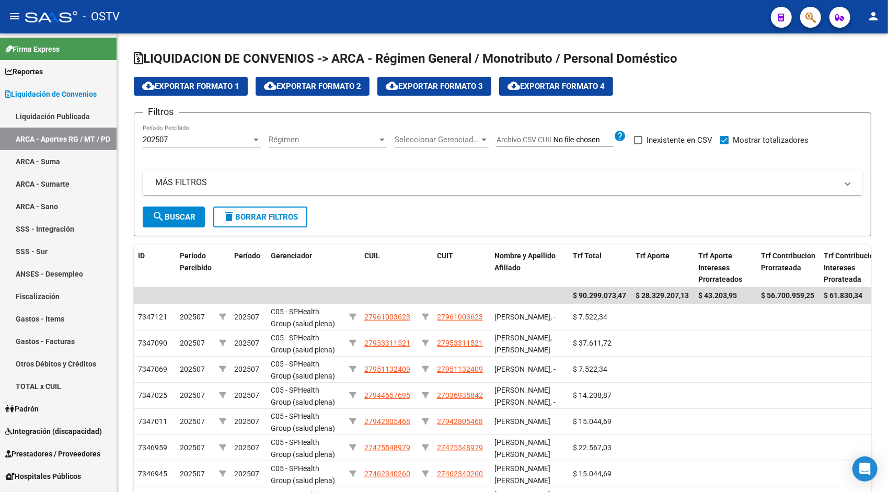
click at [872, 20] on mat-icon "person" at bounding box center [873, 16] width 13 height 13
click at [846, 74] on button "exit_to_app Salir" at bounding box center [852, 68] width 64 height 25
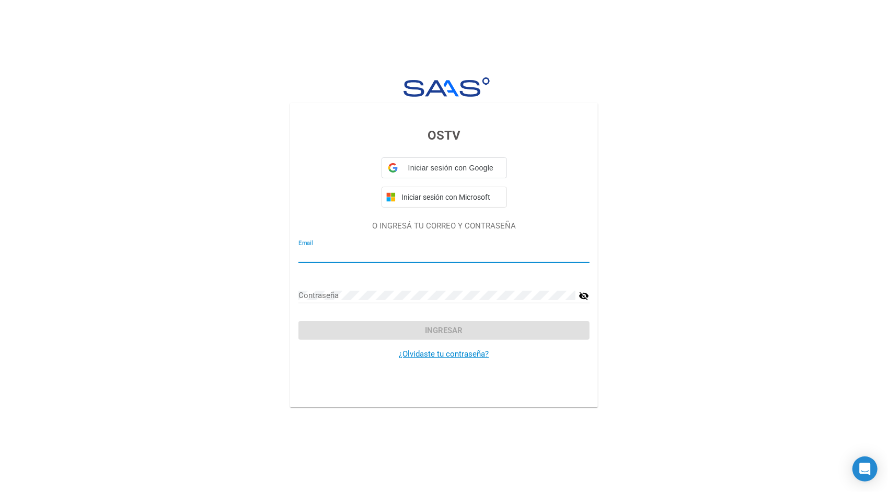
type input "[EMAIL_ADDRESS][DOMAIN_NAME]"
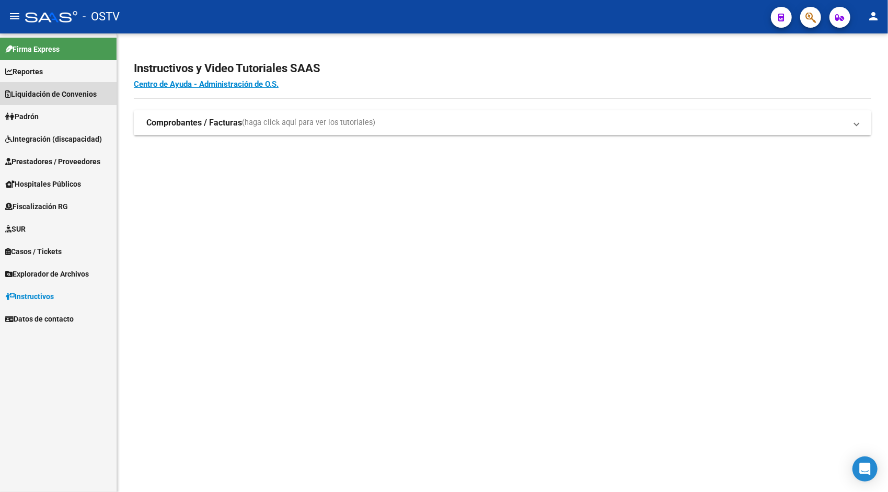
click at [34, 93] on span "Liquidación de Convenios" at bounding box center [50, 93] width 91 height 11
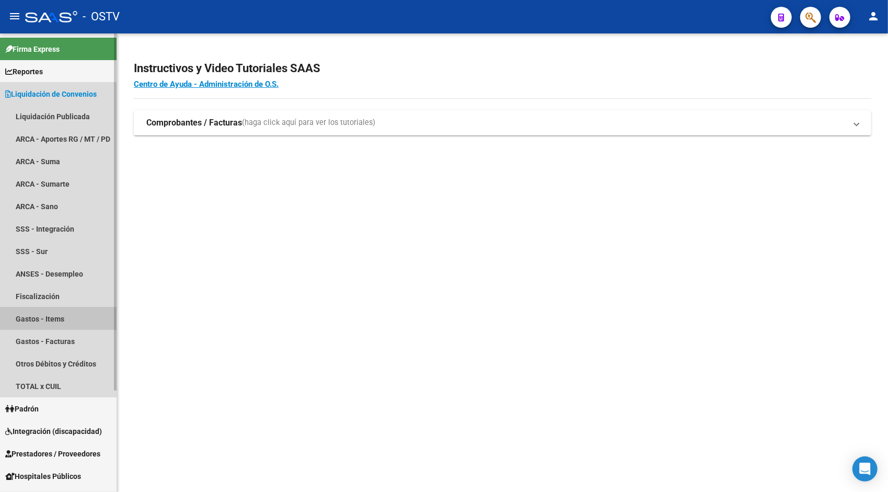
click at [51, 314] on link "Gastos - Items" at bounding box center [58, 318] width 117 height 22
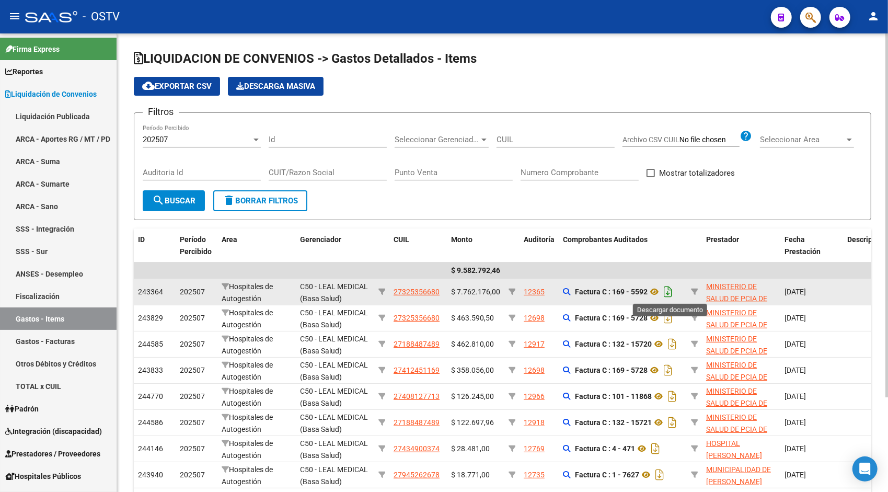
click at [668, 285] on icon "Descargar documento" at bounding box center [668, 291] width 14 height 17
click at [887, 52] on html "menu - OSTV person Firma Express Reportes Ingresos Devengados Detalles por CUIL…" at bounding box center [444, 246] width 888 height 492
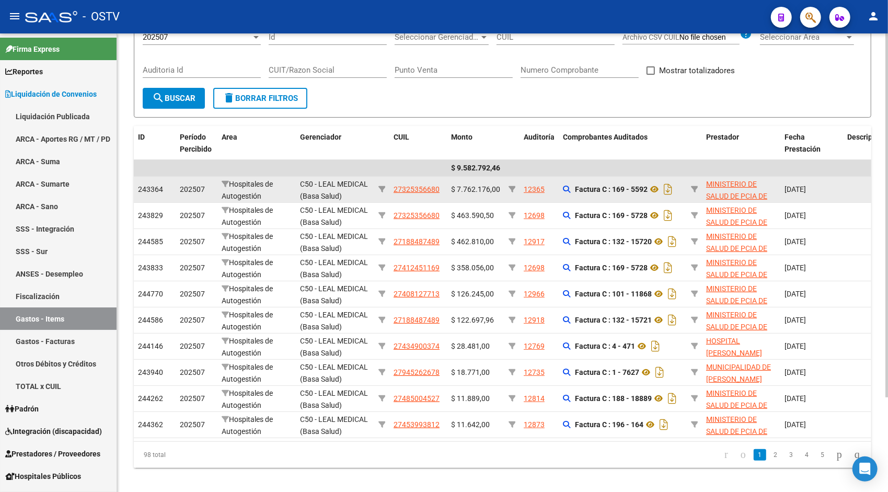
scroll to position [119, 0]
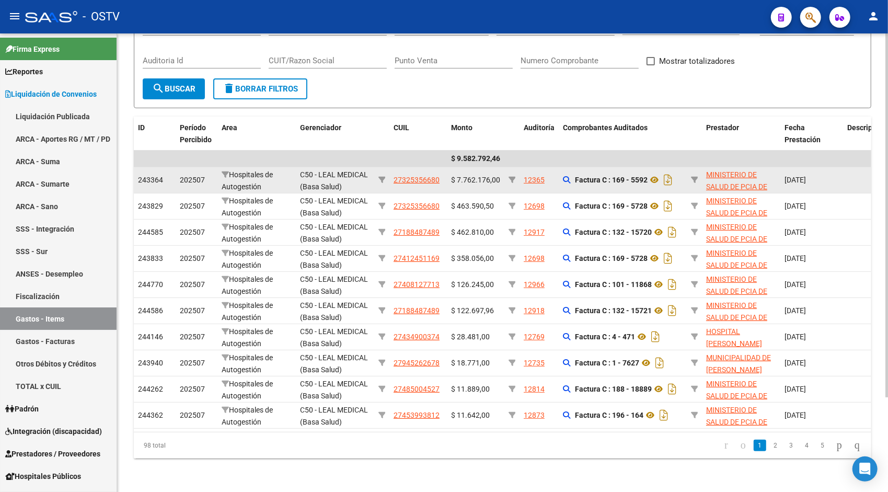
click at [887, 249] on html "menu - OSTV person Firma Express Reportes Ingresos Devengados Detalles por CUIL…" at bounding box center [444, 246] width 888 height 492
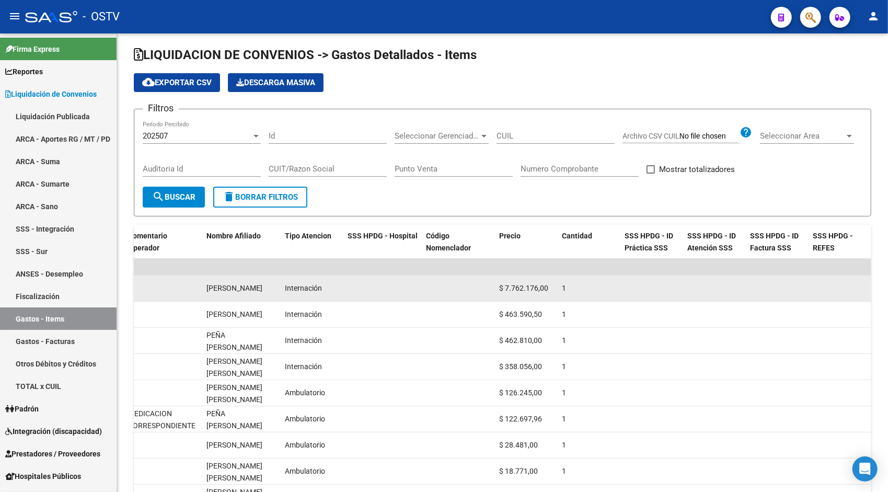
scroll to position [3, 0]
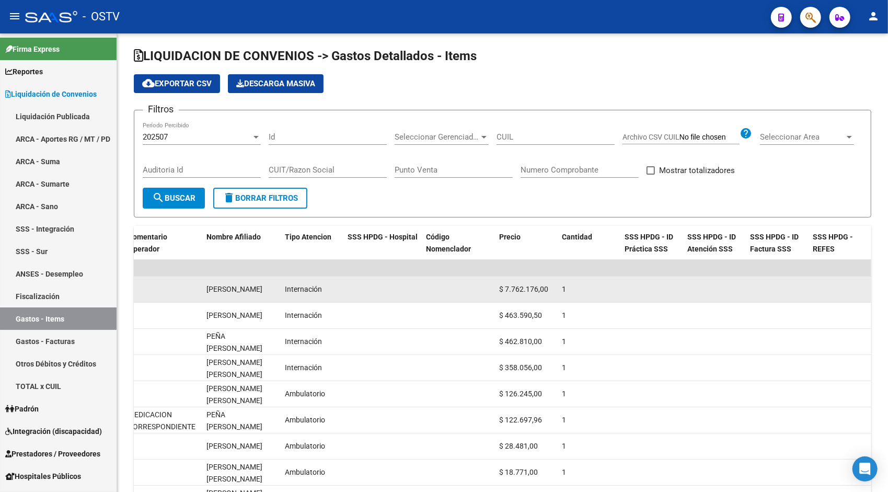
click at [886, 92] on div at bounding box center [886, 218] width 3 height 364
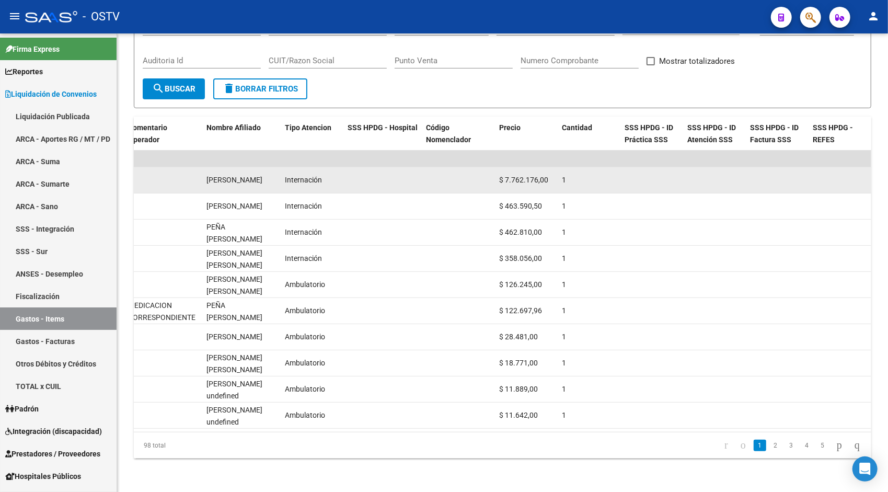
click at [887, 429] on html "menu - OSTV person Firma Express Reportes Ingresos Devengados Detalles por CUIL…" at bounding box center [444, 246] width 888 height 492
drag, startPoint x: 600, startPoint y: 422, endPoint x: 559, endPoint y: 428, distance: 41.8
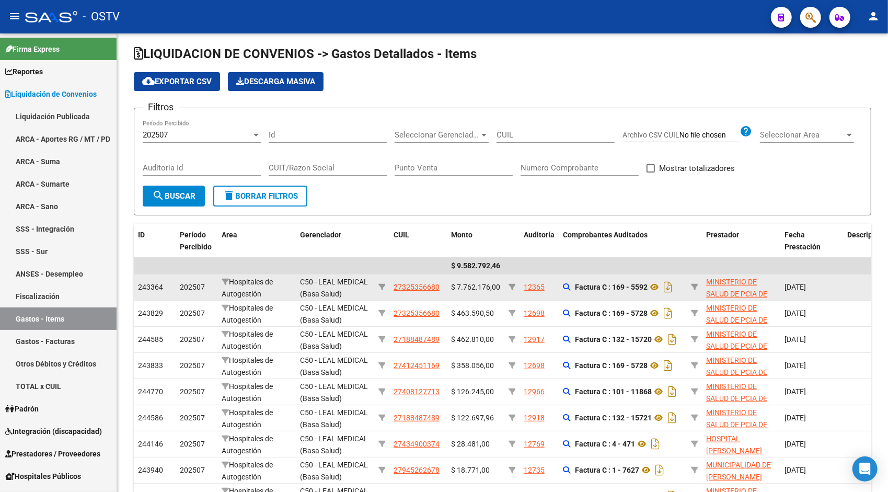
scroll to position [0, 0]
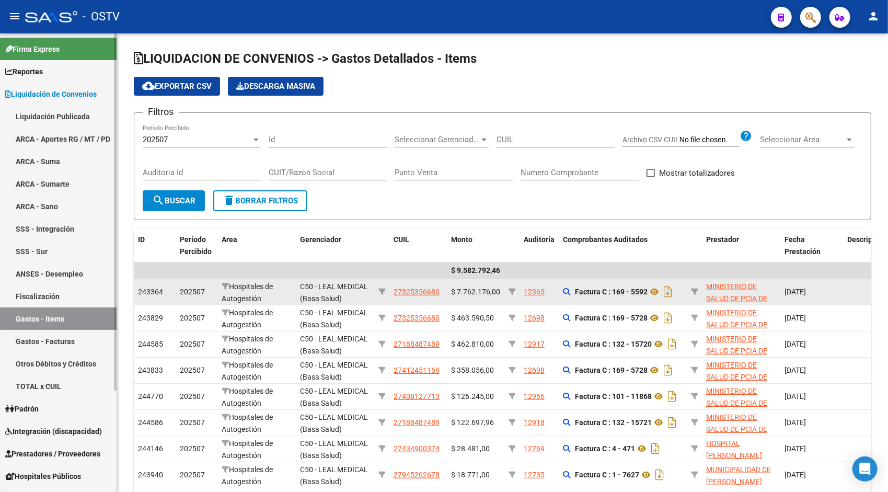
click at [43, 69] on span "Reportes" at bounding box center [24, 71] width 38 height 11
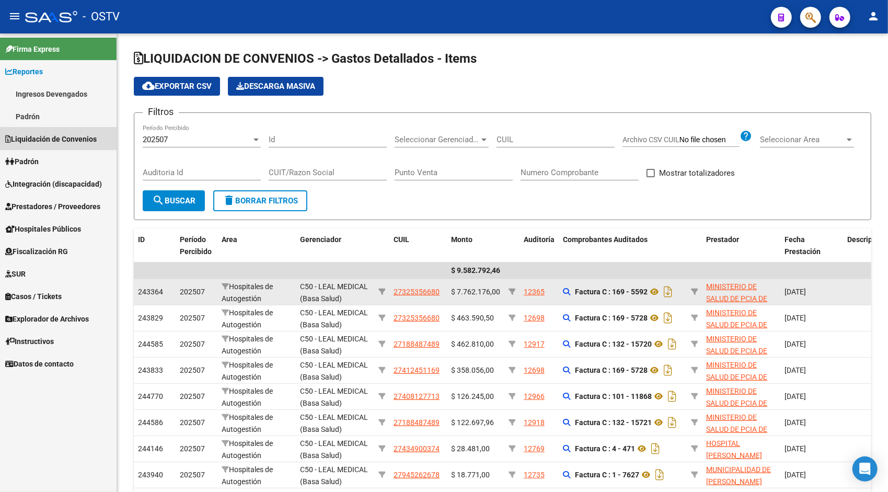
click at [60, 139] on span "Liquidación de Convenios" at bounding box center [50, 138] width 91 height 11
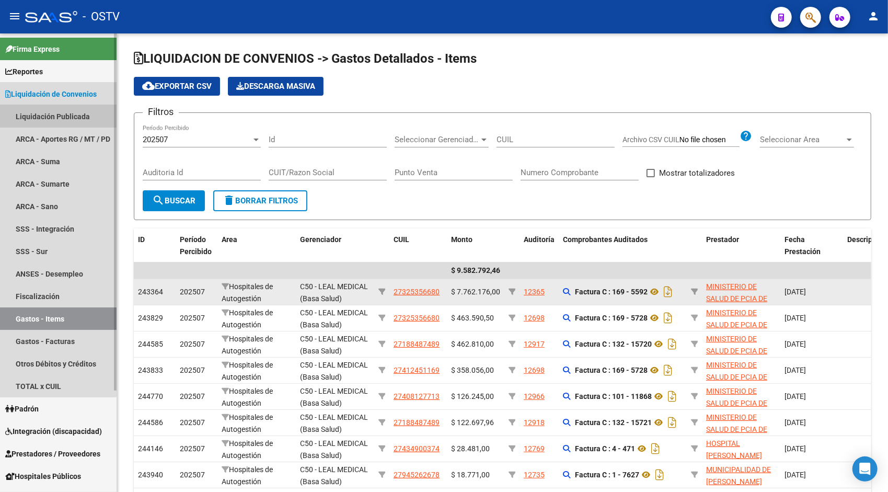
click at [56, 120] on link "Liquidación Publicada" at bounding box center [58, 116] width 117 height 22
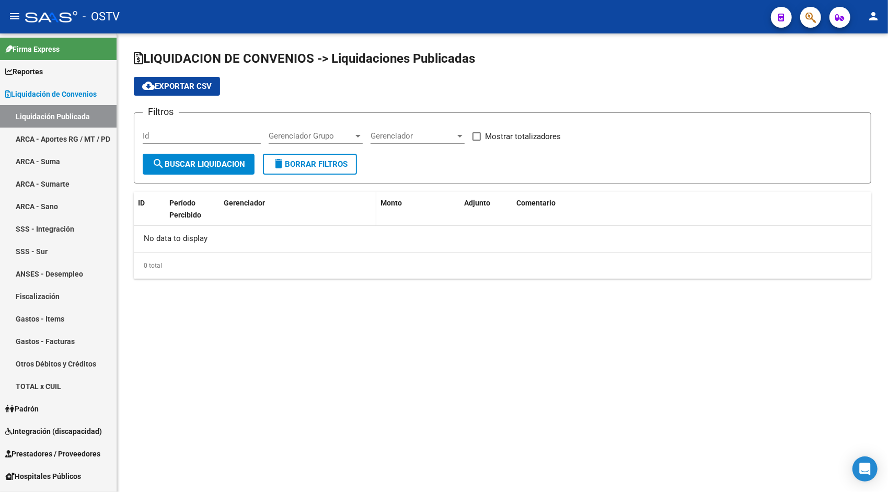
checkbox input "true"
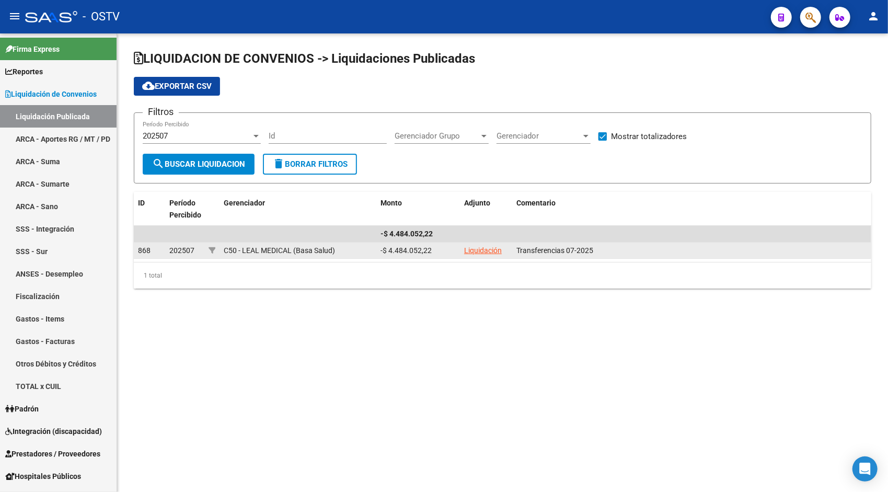
click at [475, 253] on link "Liquidación" at bounding box center [483, 250] width 38 height 8
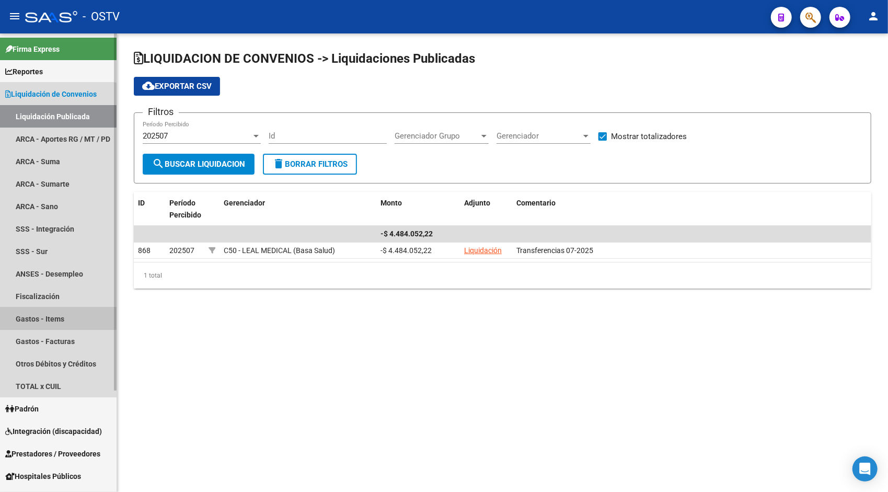
click at [51, 314] on link "Gastos - Items" at bounding box center [58, 318] width 117 height 22
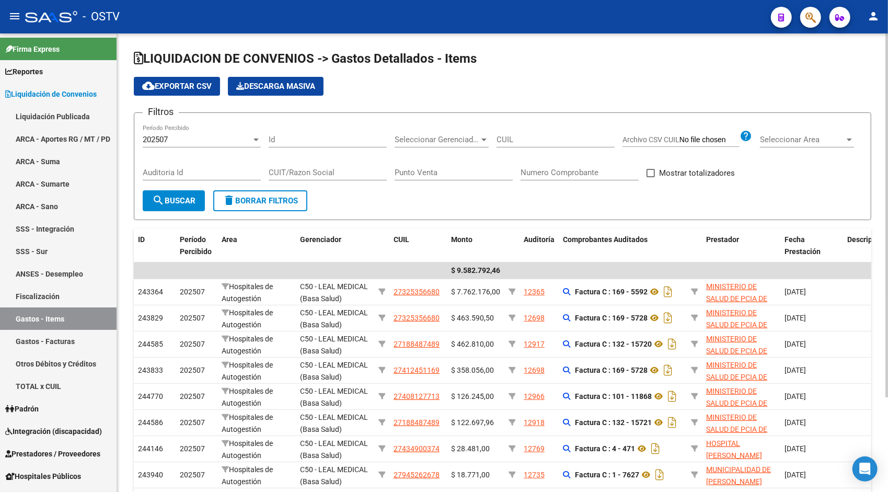
click at [246, 140] on div "202507" at bounding box center [197, 139] width 109 height 9
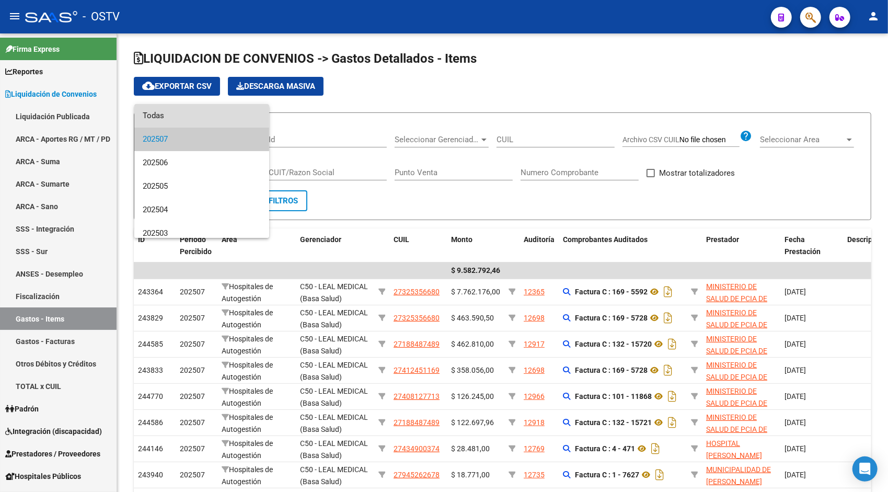
click at [202, 116] on span "Todas" at bounding box center [202, 116] width 118 height 24
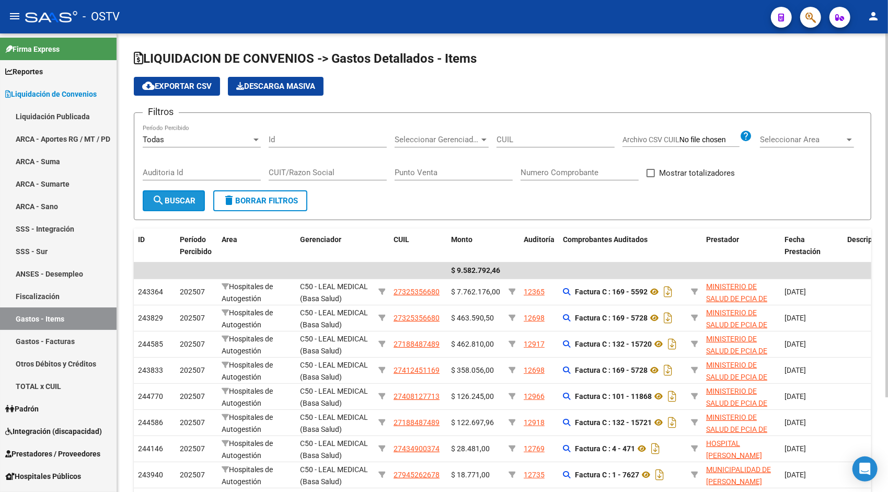
click at [183, 208] on button "search Buscar" at bounding box center [174, 200] width 62 height 21
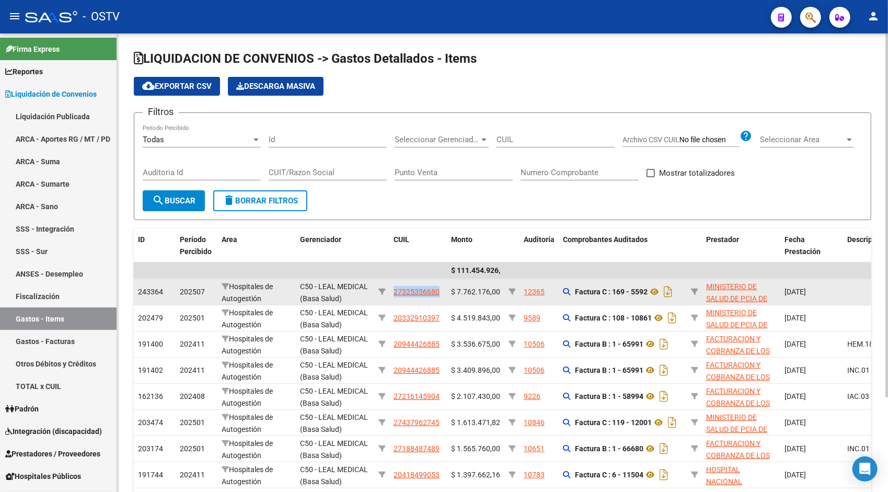
drag, startPoint x: 389, startPoint y: 292, endPoint x: 442, endPoint y: 294, distance: 52.3
click at [442, 294] on datatable-body-cell "27325356680" at bounding box center [417, 292] width 57 height 26
copy span "27325356680"
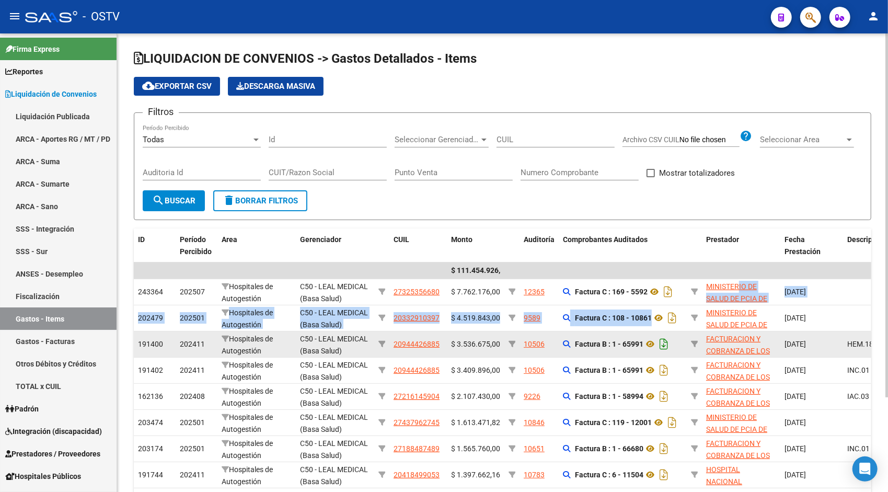
drag, startPoint x: 737, startPoint y: 286, endPoint x: 663, endPoint y: 345, distance: 95.2
click at [663, 345] on datatable-scroller "$ 111.454.926,69 243364 202507 Hospitales de Autogestión C50 - LEAL MEDICAL (Ba…" at bounding box center [502, 401] width 737 height 278
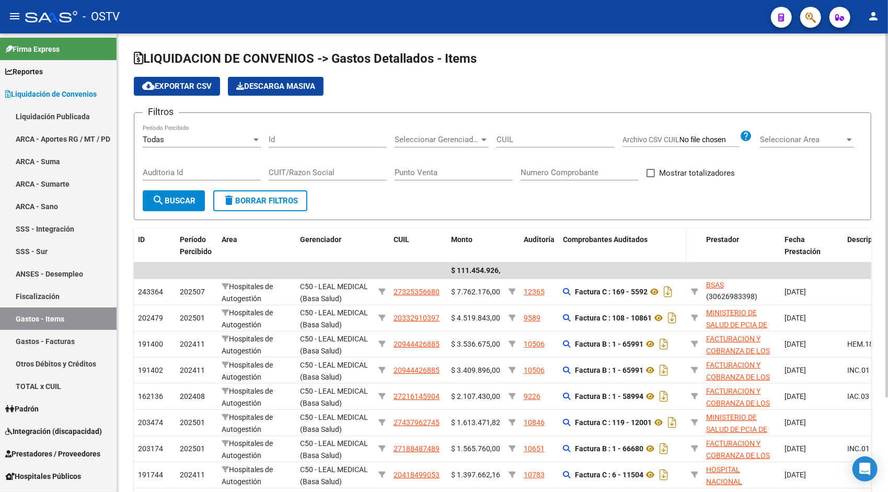
drag, startPoint x: 663, startPoint y: 345, endPoint x: 611, endPoint y: 257, distance: 101.6
click at [611, 257] on datatable-header-cell "Comprobantes Auditados" at bounding box center [623, 245] width 128 height 34
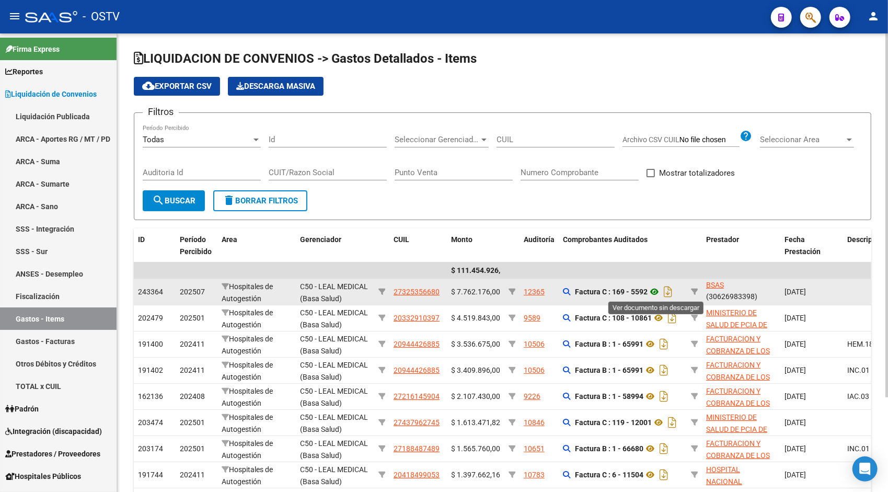
click at [656, 292] on icon at bounding box center [654, 291] width 14 height 13
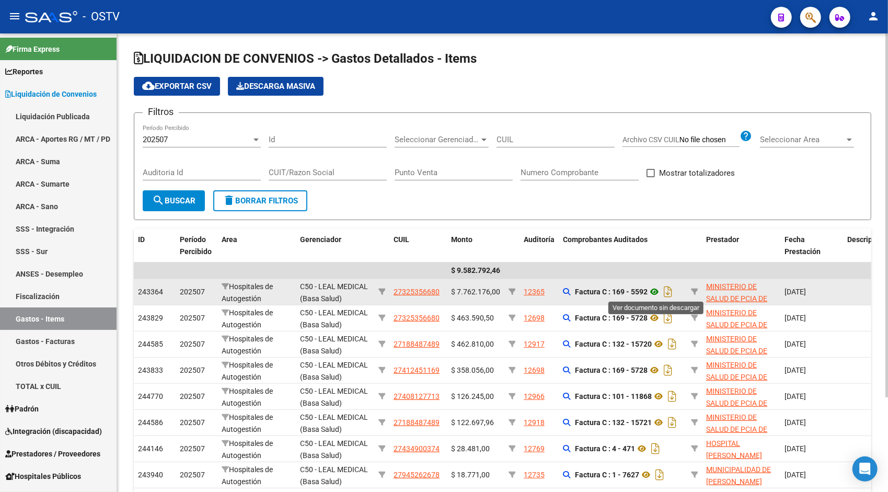
click at [660, 289] on icon at bounding box center [654, 291] width 14 height 13
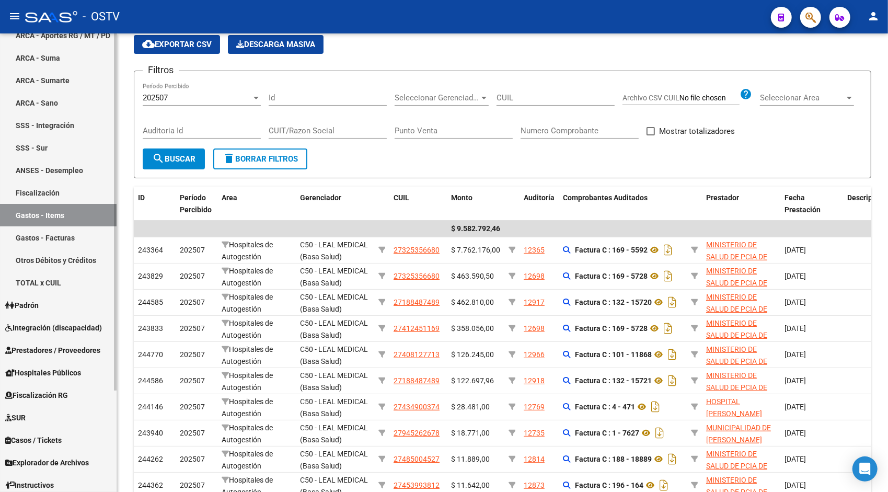
scroll to position [130, 0]
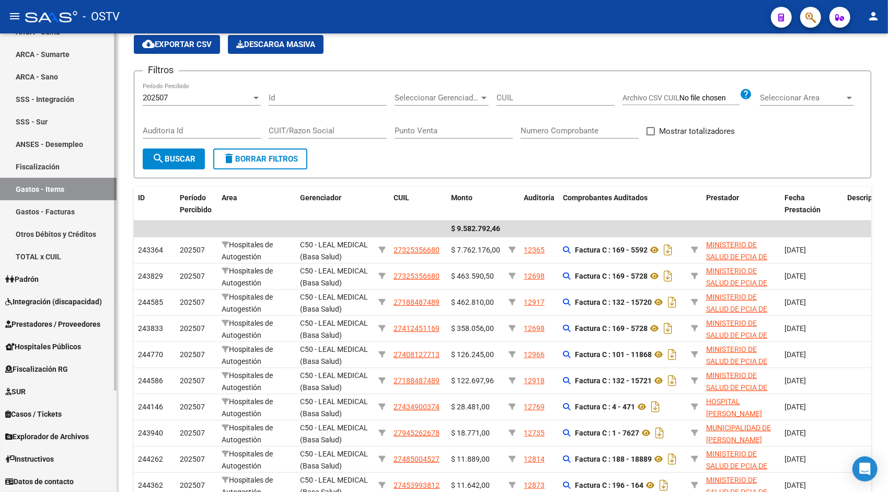
click at [118, 278] on mat-sidenav-container "Firma Express Reportes Ingresos Devengados Detalles por CUIL RG Detalles - MT/P…" at bounding box center [444, 262] width 888 height 458
click at [64, 350] on span "Hospitales Públicos" at bounding box center [43, 346] width 76 height 11
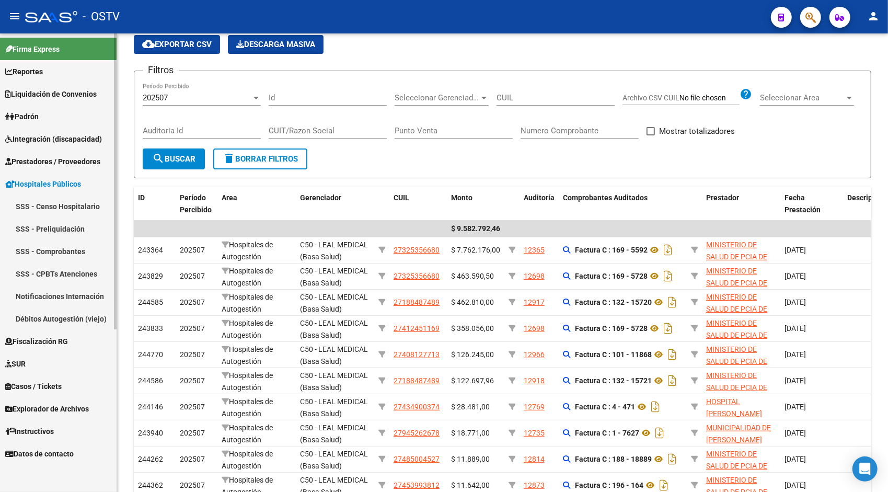
scroll to position [0, 0]
click at [63, 296] on link "Notificaciones Internación" at bounding box center [58, 296] width 117 height 22
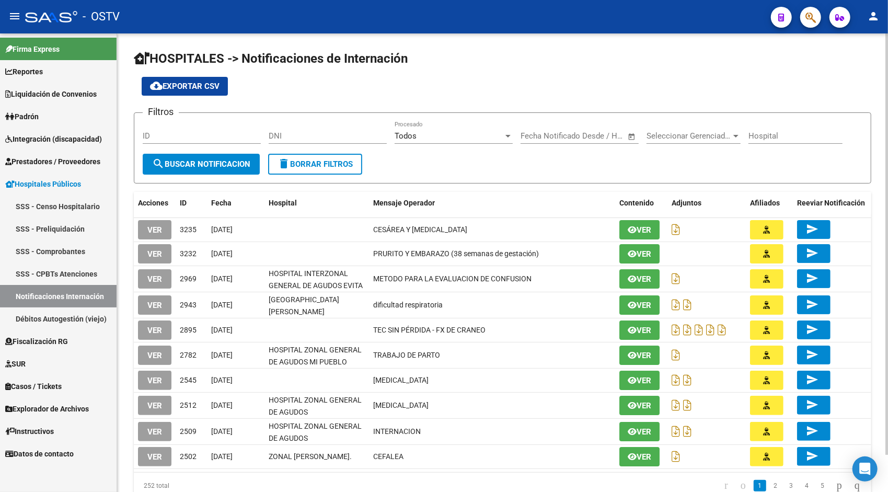
click at [329, 137] on input "DNI" at bounding box center [328, 135] width 118 height 9
click at [302, 133] on input "DNI" at bounding box center [328, 135] width 118 height 9
paste input "27325356680"
type input "32535668"
click at [164, 172] on button "search Buscar Notificacion" at bounding box center [201, 164] width 117 height 21
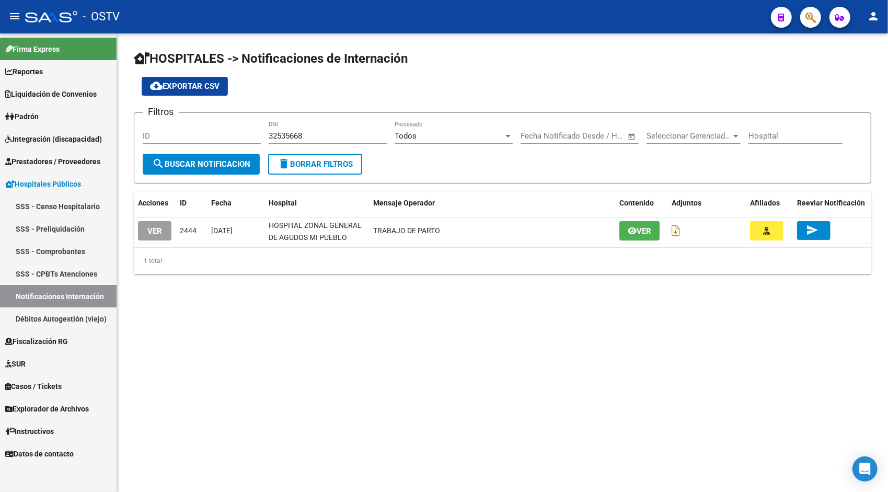
click at [36, 98] on span "Liquidación de Convenios" at bounding box center [50, 93] width 91 height 11
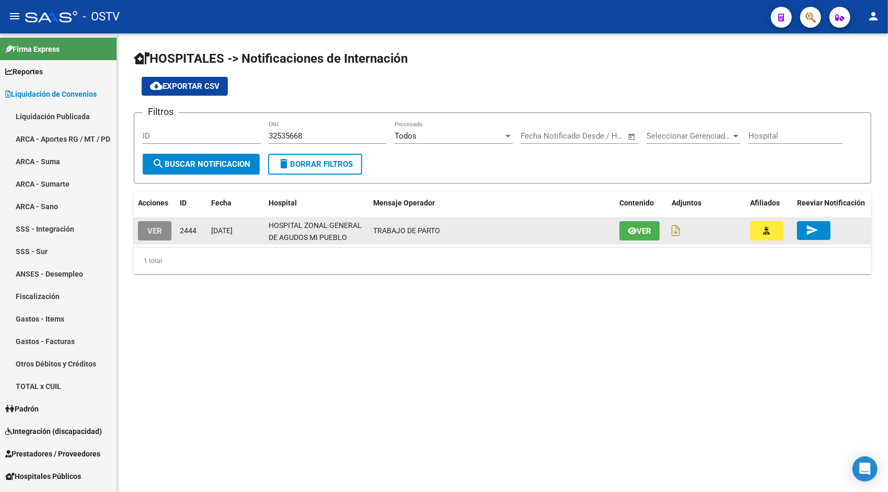
click at [162, 228] on button "VER" at bounding box center [154, 230] width 33 height 19
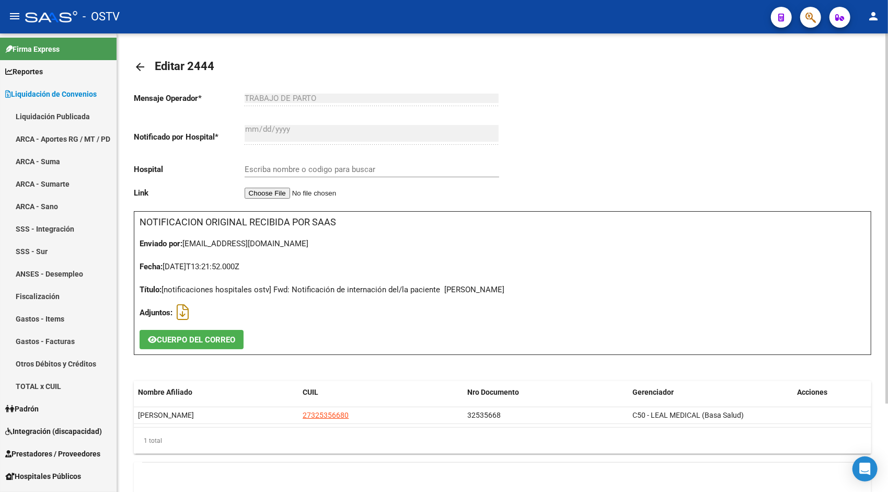
type input "HOSPITAL ZONAL GENERAL DE AGUDOS MI PUEBLO"
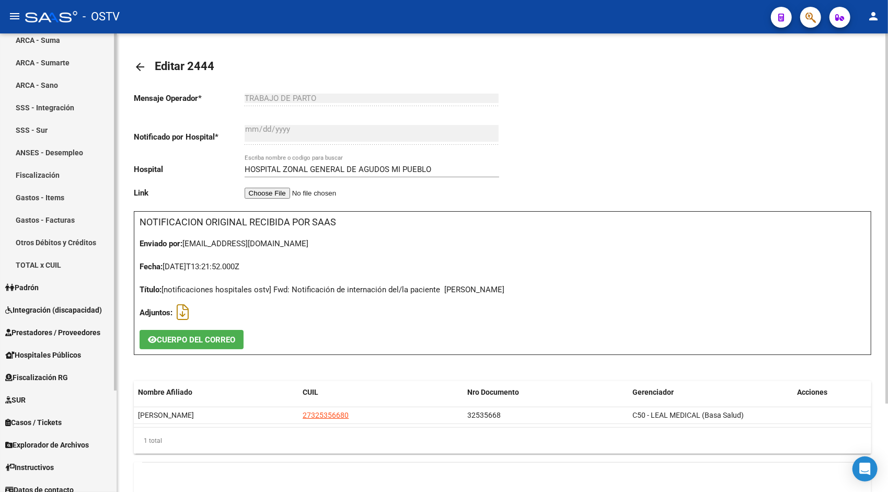
scroll to position [130, 0]
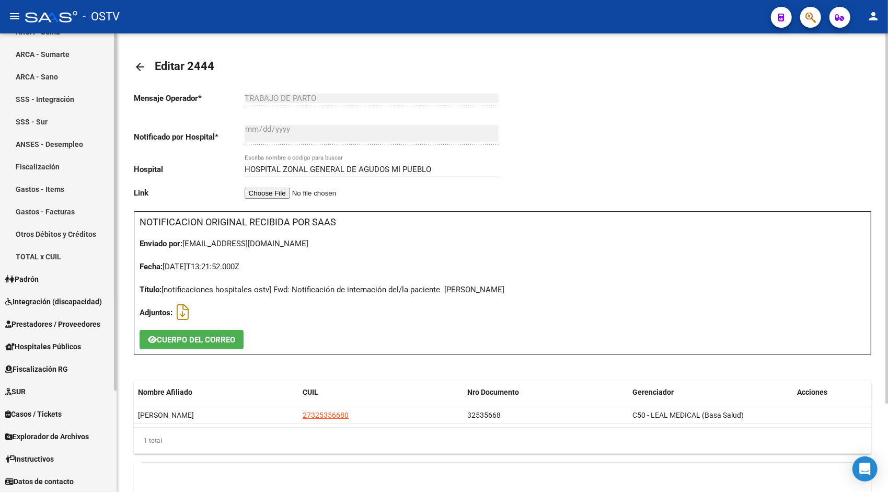
click at [123, 388] on mat-sidenav-container "Firma Express Reportes Ingresos Devengados Detalles por CUIL RG Detalles - MT/P…" at bounding box center [444, 262] width 888 height 458
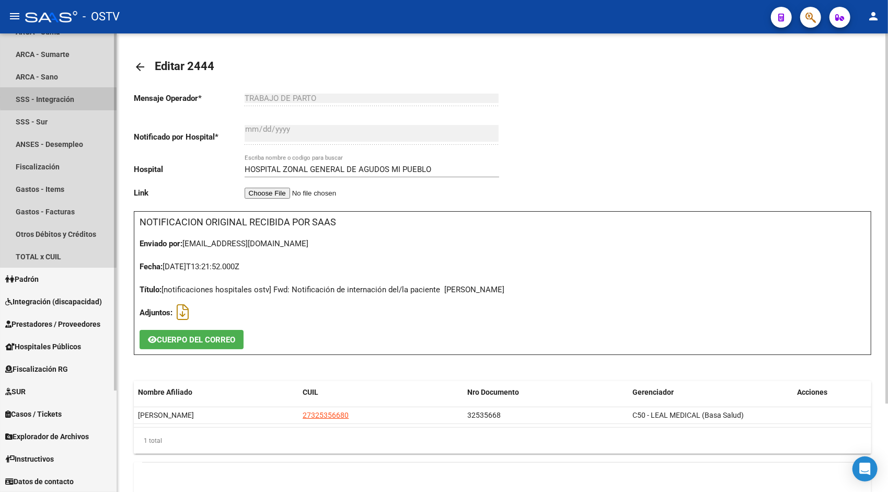
click at [113, 97] on link "SSS - Integración" at bounding box center [58, 99] width 117 height 22
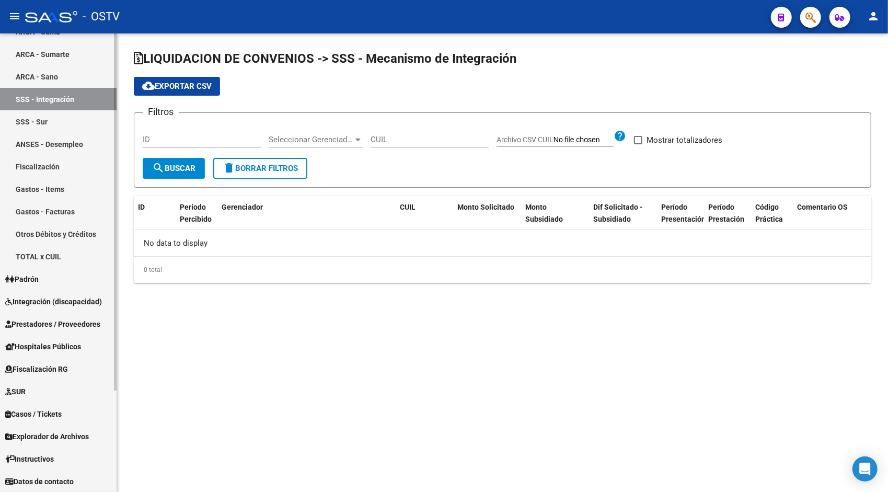
checkbox input "true"
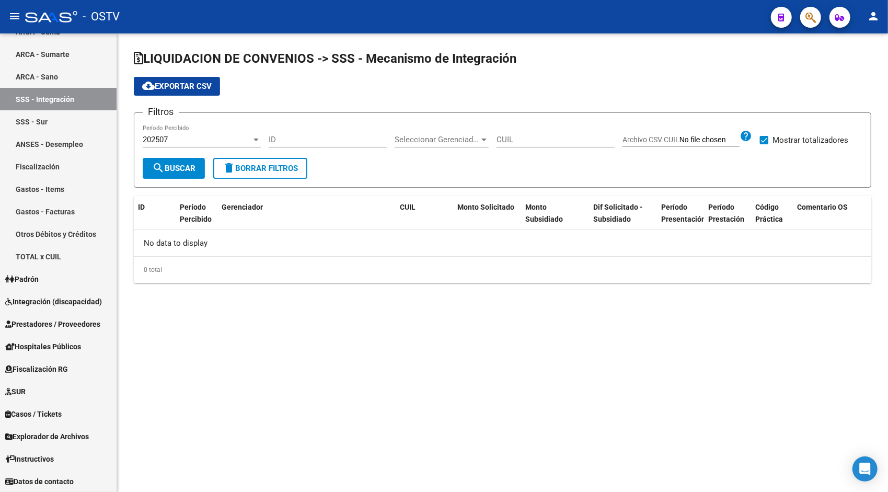
click at [117, 68] on mat-sidenav-container "Firma Express Reportes Ingresos Devengados Detalles por CUIL RG Detalles - MT/P…" at bounding box center [444, 262] width 888 height 458
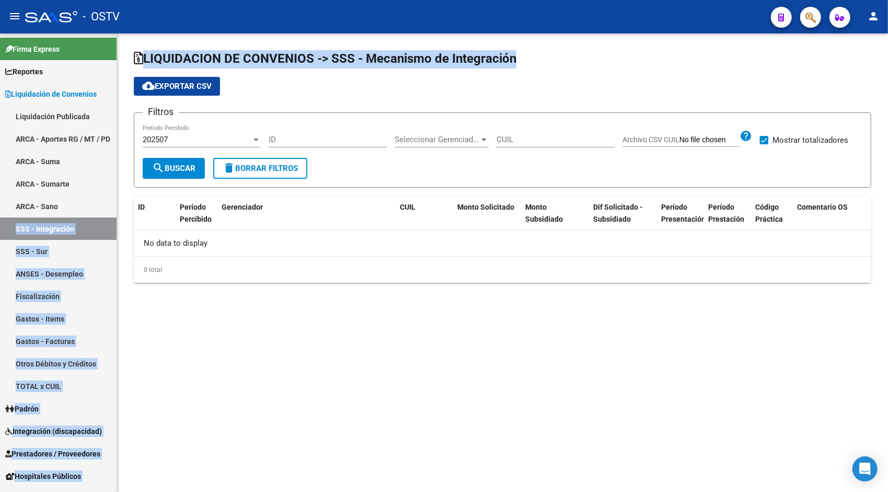
click at [115, 56] on div at bounding box center [115, 262] width 3 height 458
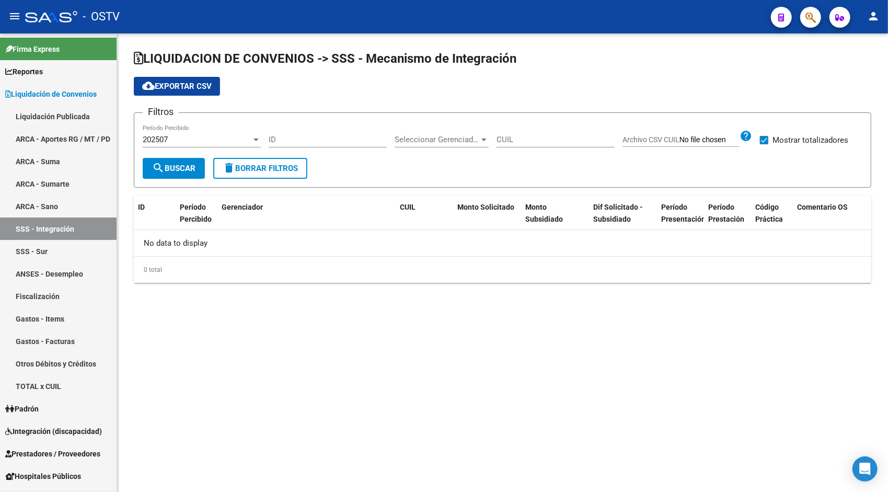
click at [198, 341] on mat-sidenav-content "LIQUIDACION DE CONVENIOS -> SSS - Mecanismo de Integración cloud_download Expor…" at bounding box center [502, 262] width 771 height 458
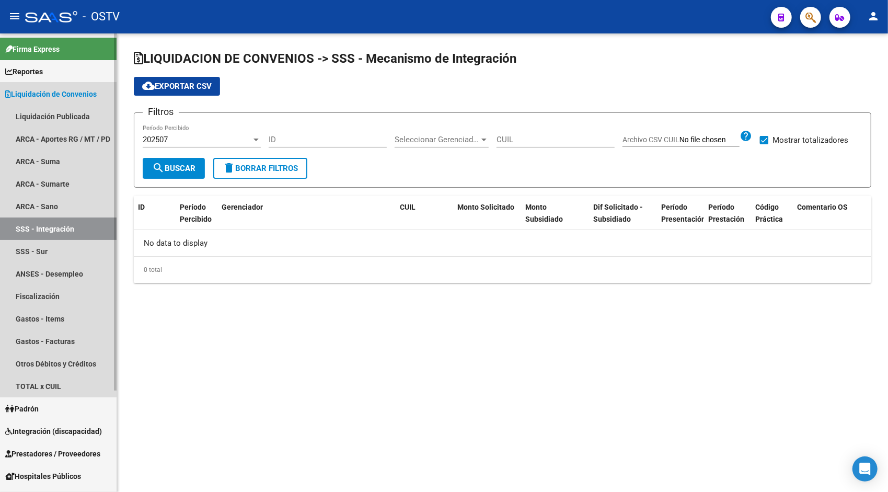
click at [37, 100] on link "Liquidación de Convenios" at bounding box center [58, 94] width 117 height 22
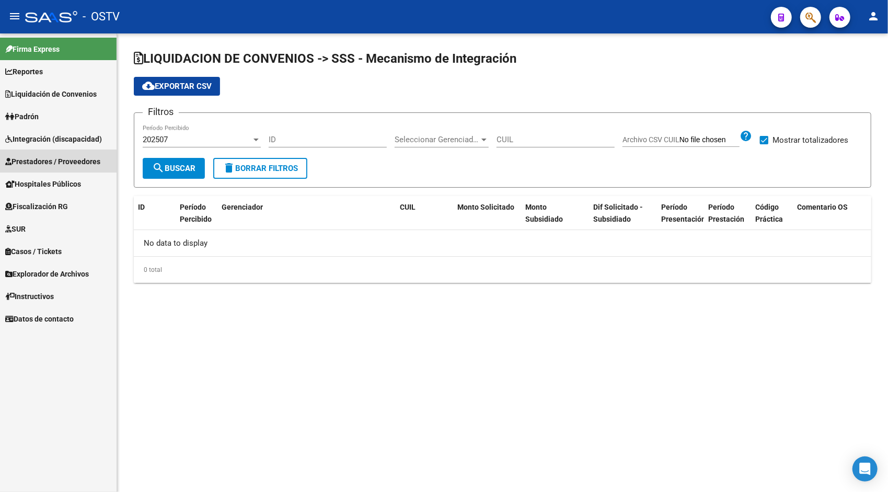
click at [54, 159] on span "Prestadores / Proveedores" at bounding box center [52, 161] width 95 height 11
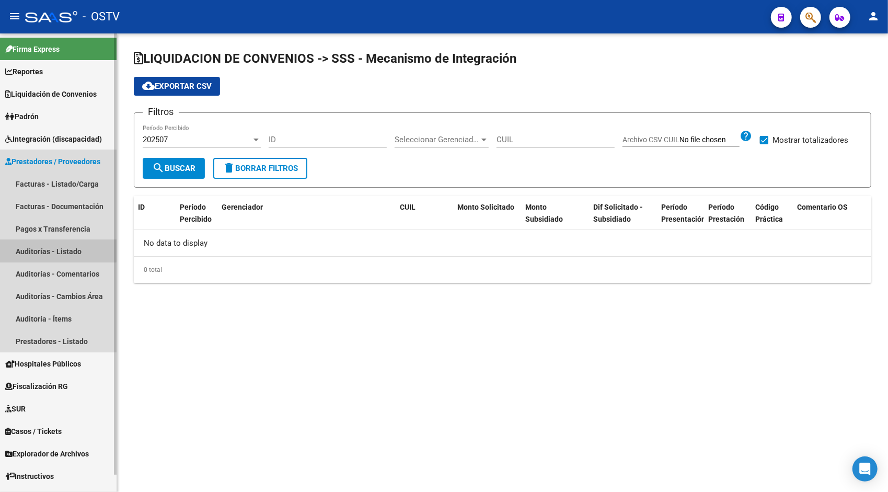
click at [52, 250] on link "Auditorías - Listado" at bounding box center [58, 251] width 117 height 22
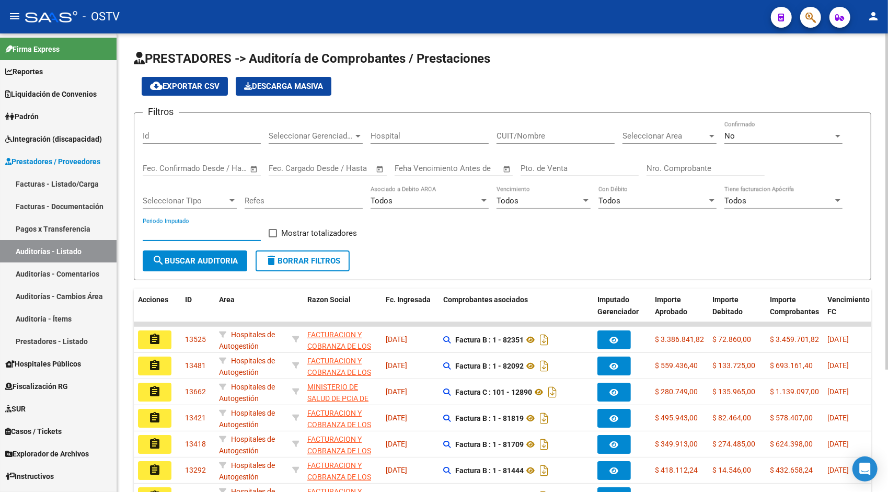
click at [233, 229] on input "Periodo Imputado" at bounding box center [202, 232] width 118 height 9
click at [213, 263] on span "search Buscar Auditoria" at bounding box center [195, 260] width 86 height 9
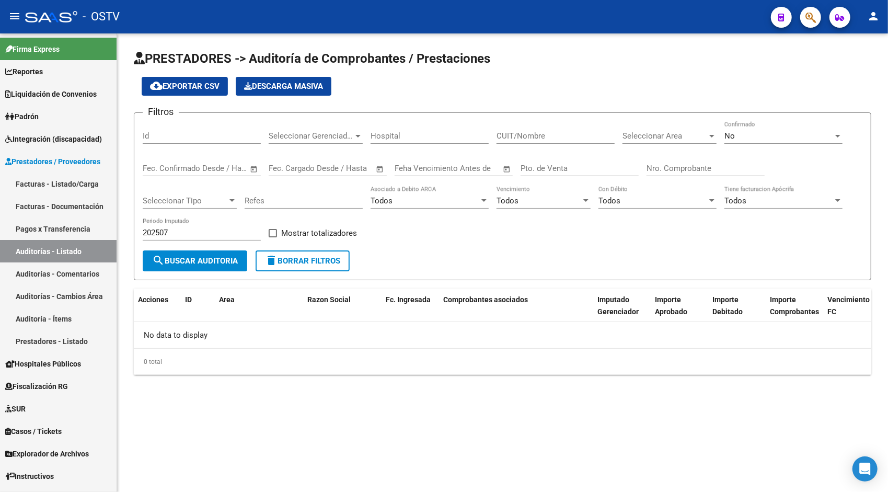
click at [205, 227] on div "202507 Periodo Imputado" at bounding box center [202, 229] width 118 height 22
type input "072025"
click at [206, 260] on span "search Buscar Auditoria" at bounding box center [195, 260] width 86 height 9
click at [206, 234] on input "072025" at bounding box center [202, 232] width 118 height 9
click at [772, 133] on div "No" at bounding box center [778, 135] width 109 height 9
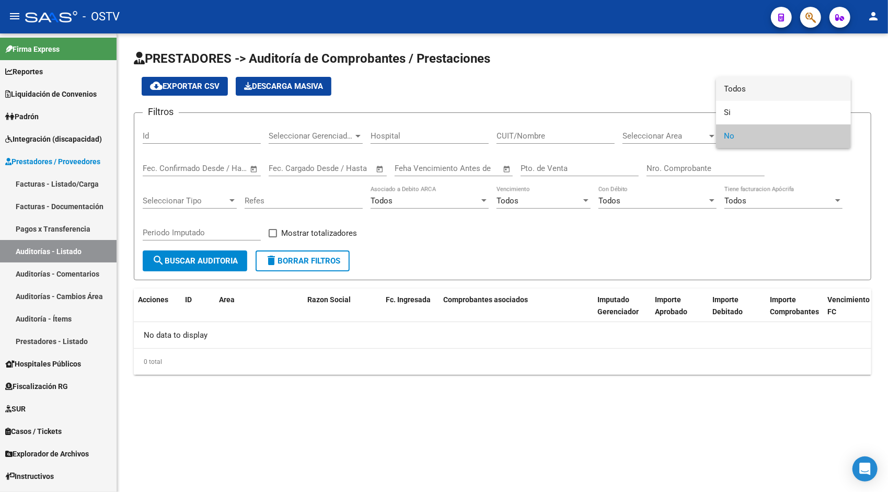
click at [756, 91] on span "Todos" at bounding box center [783, 89] width 118 height 24
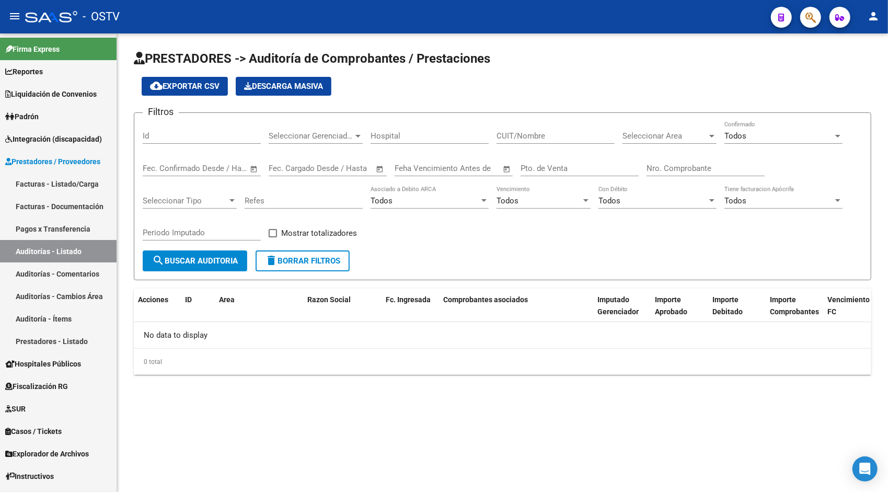
click at [164, 245] on div "Periodo Imputado" at bounding box center [202, 234] width 118 height 32
click at [160, 239] on div "Periodo Imputado" at bounding box center [202, 229] width 118 height 22
type input "202507"
click at [175, 261] on span "search Buscar Auditoria" at bounding box center [195, 260] width 86 height 9
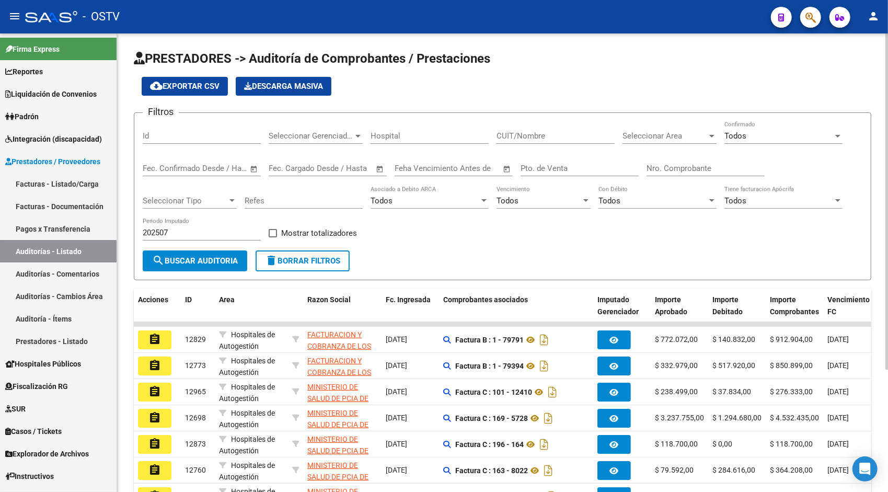
scroll to position [1, 0]
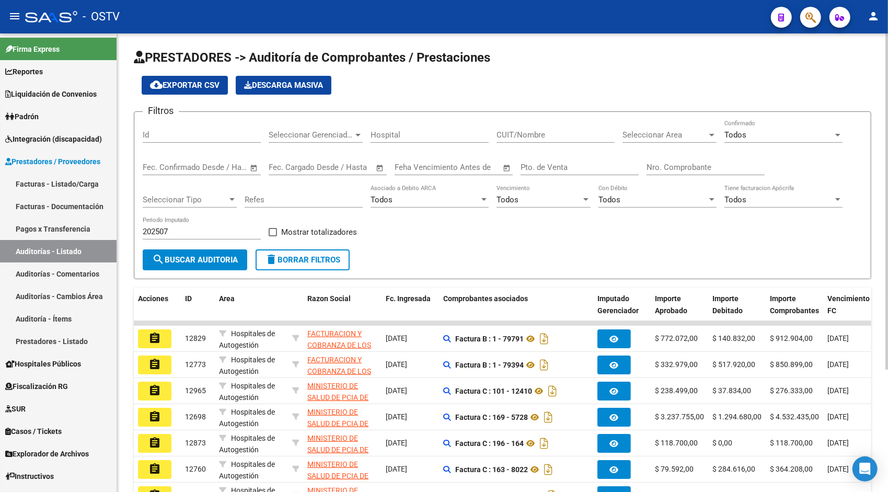
click at [886, 184] on div at bounding box center [886, 202] width 3 height 336
click at [674, 308] on span "Importe Aprobado" at bounding box center [671, 304] width 32 height 20
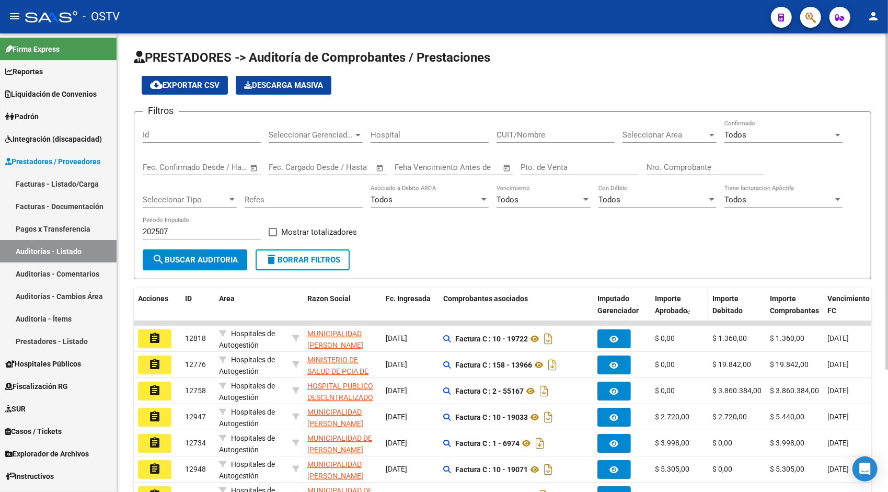
click at [674, 308] on span "Importe Aprobado" at bounding box center [671, 304] width 32 height 20
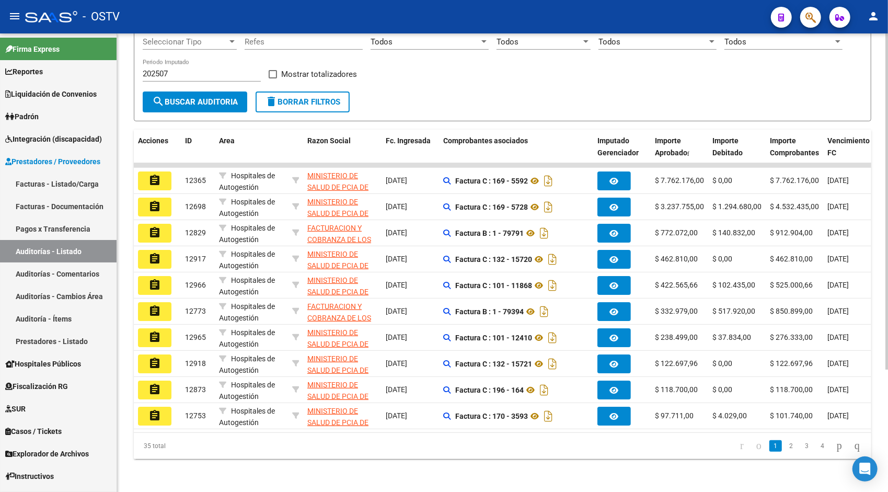
scroll to position [167, 0]
